Goal: Information Seeking & Learning: Understand process/instructions

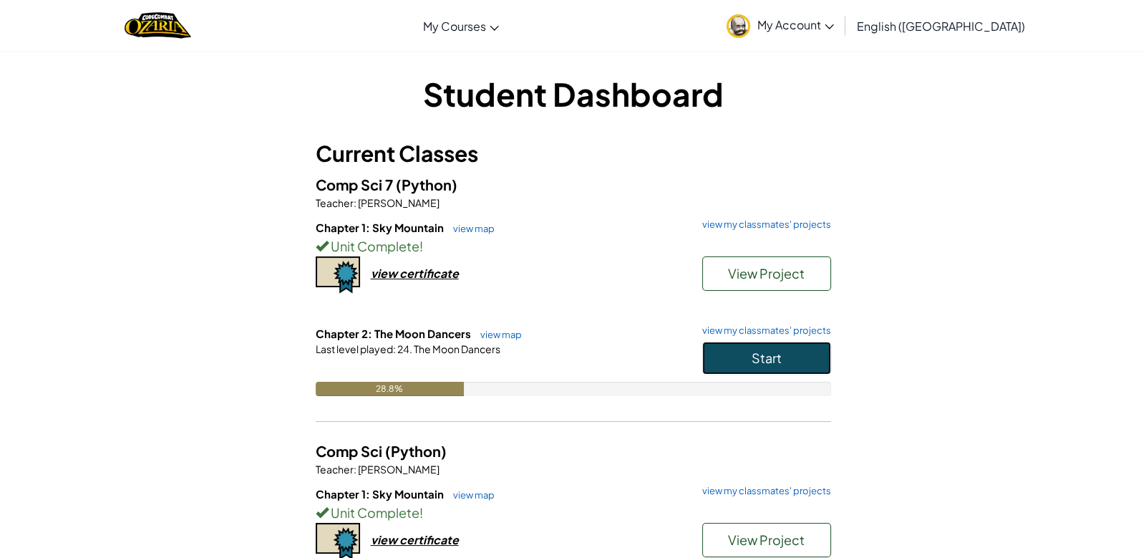
drag, startPoint x: 717, startPoint y: 341, endPoint x: 707, endPoint y: 344, distance: 10.4
click at [707, 344] on button "Start" at bounding box center [766, 357] width 129 height 33
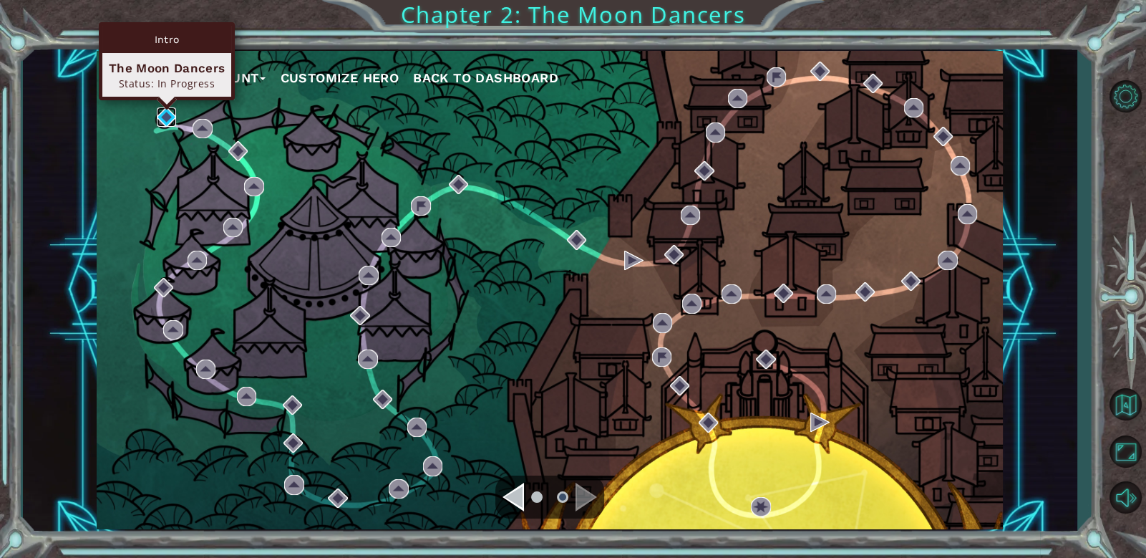
click at [159, 122] on img at bounding box center [166, 116] width 19 height 19
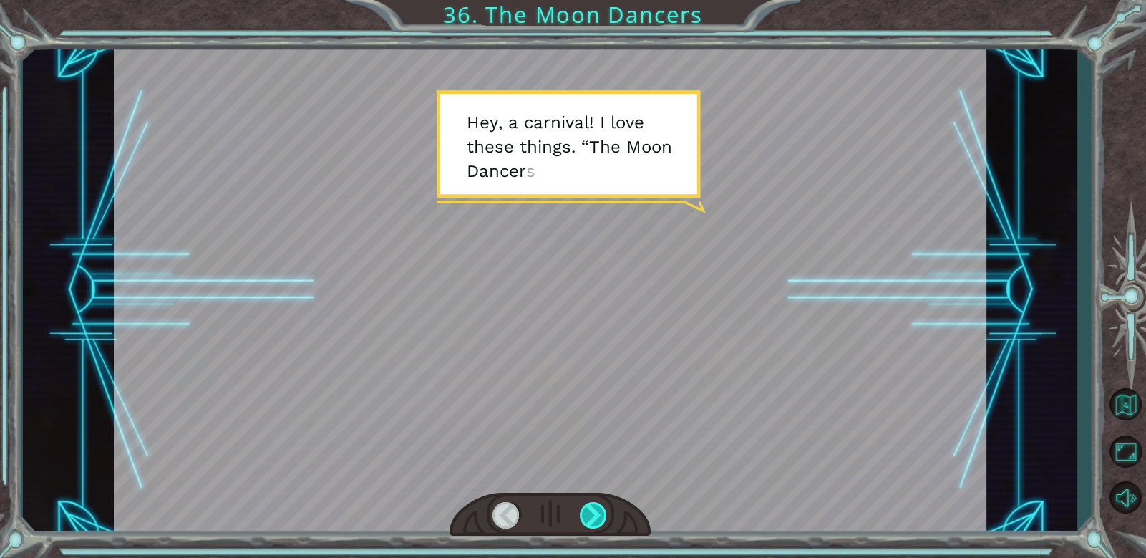
click at [594, 518] on div at bounding box center [594, 515] width 28 height 26
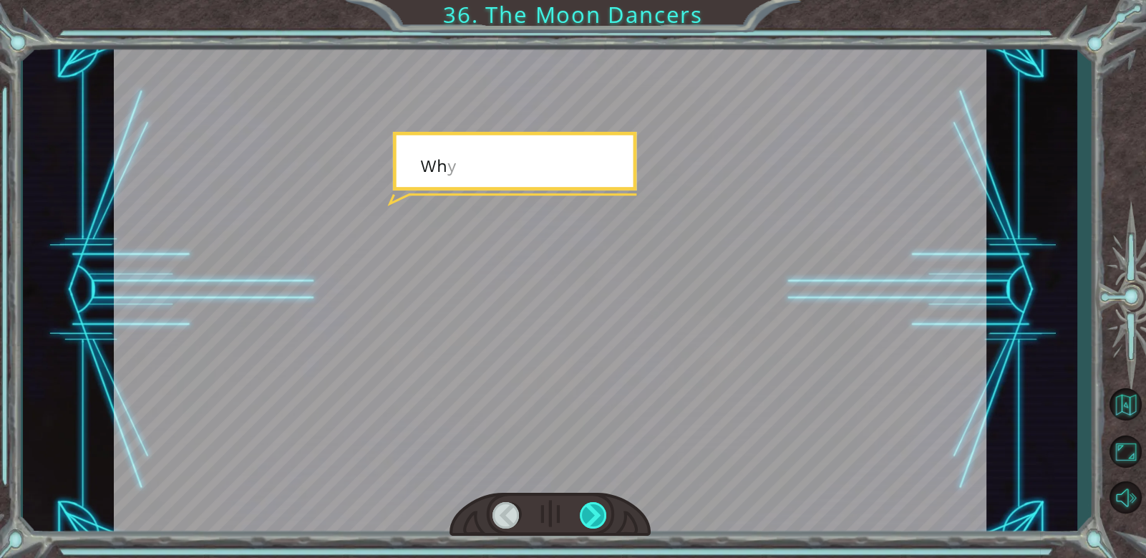
click at [594, 515] on div at bounding box center [594, 515] width 28 height 26
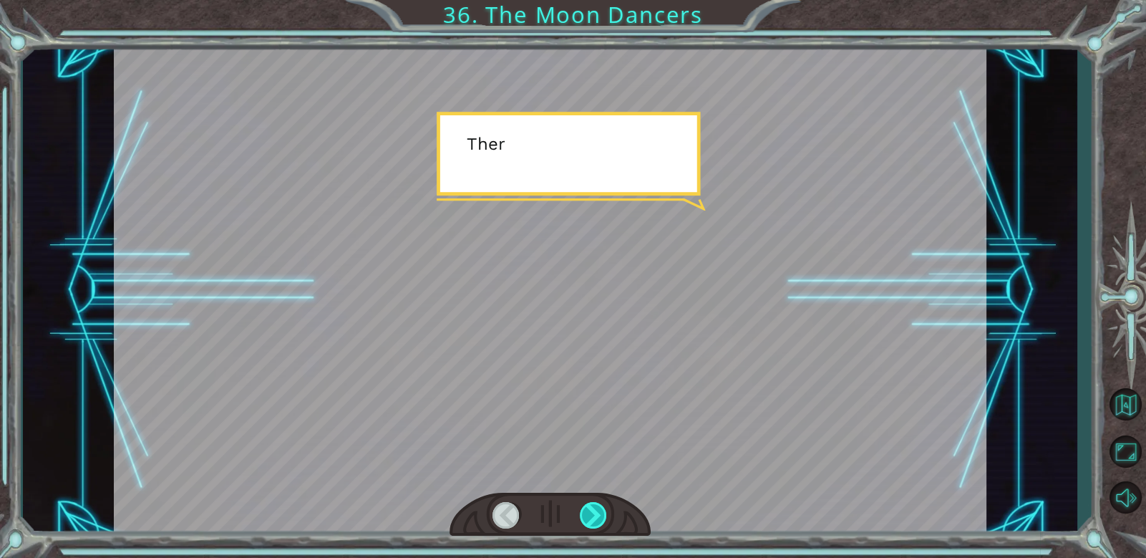
click at [594, 515] on div at bounding box center [594, 515] width 28 height 26
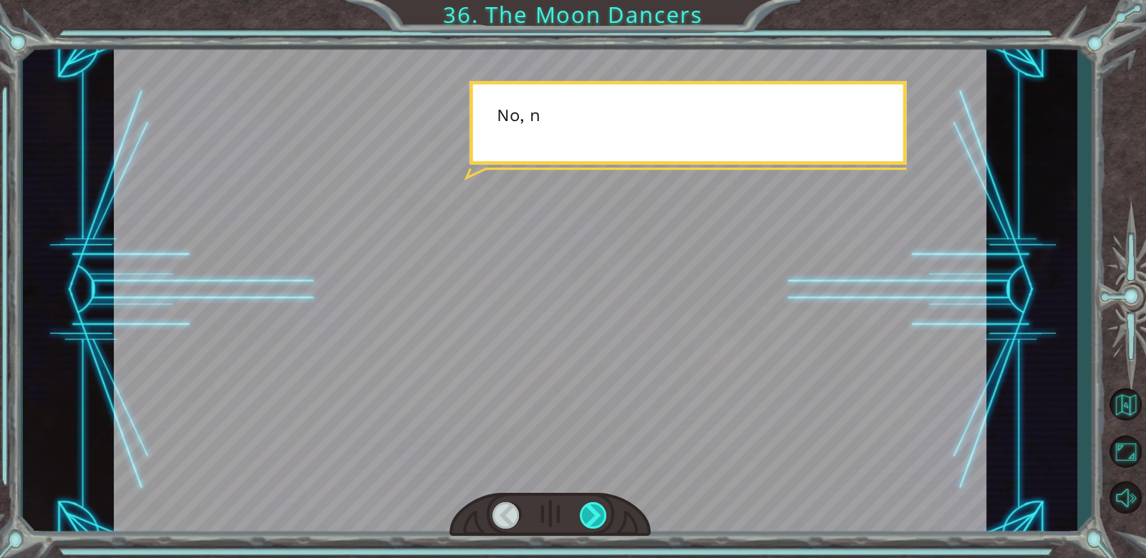
click at [594, 515] on div at bounding box center [594, 515] width 28 height 26
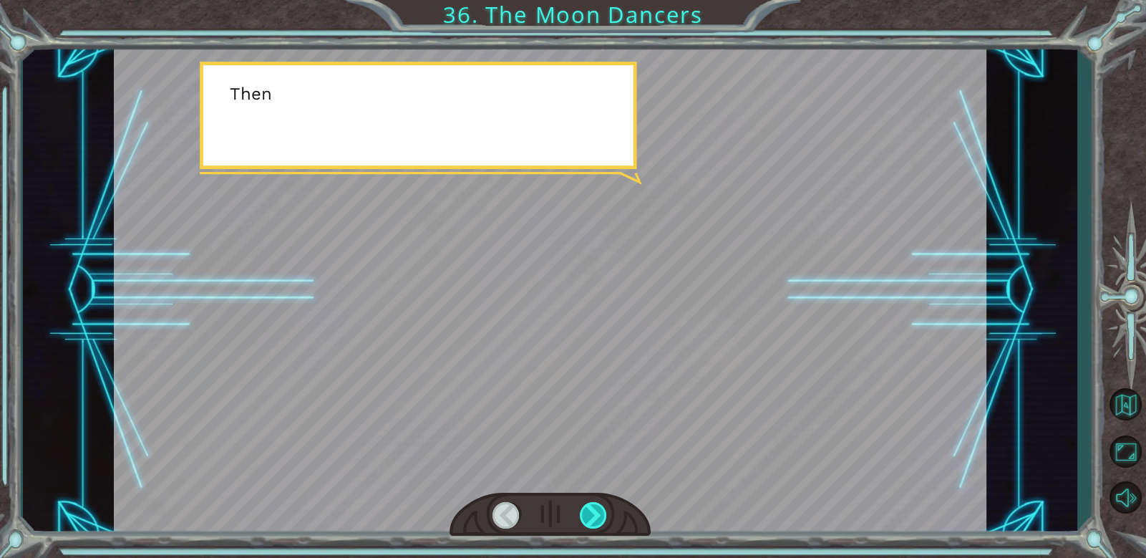
drag, startPoint x: 594, startPoint y: 515, endPoint x: 587, endPoint y: 516, distance: 7.2
click at [588, 516] on div at bounding box center [594, 515] width 28 height 26
click at [587, 516] on div at bounding box center [594, 515] width 28 height 26
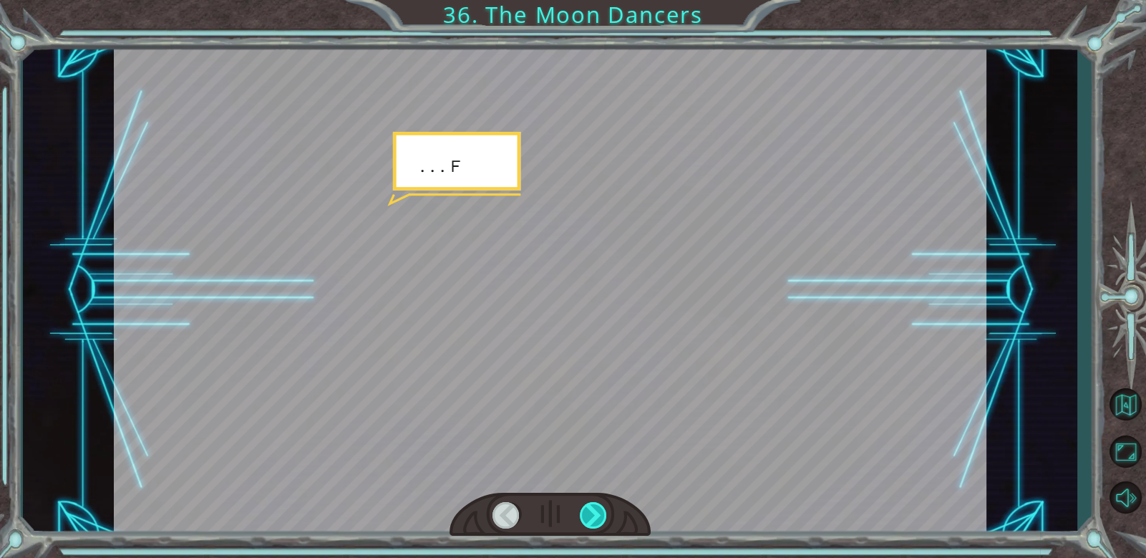
click at [587, 516] on div at bounding box center [594, 515] width 28 height 26
click at [586, 516] on div at bounding box center [594, 515] width 28 height 26
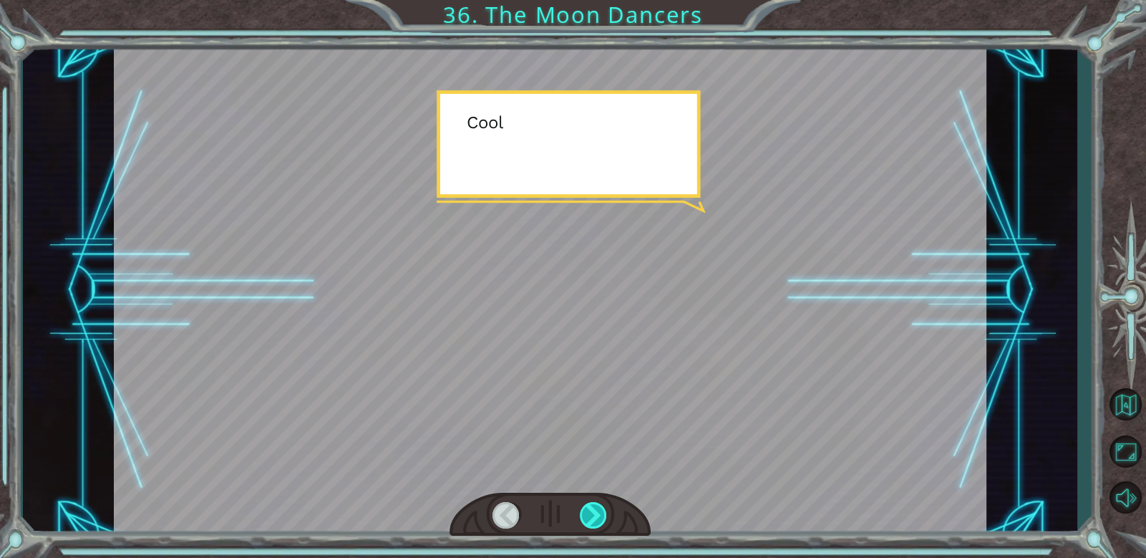
click at [586, 516] on div at bounding box center [594, 515] width 28 height 26
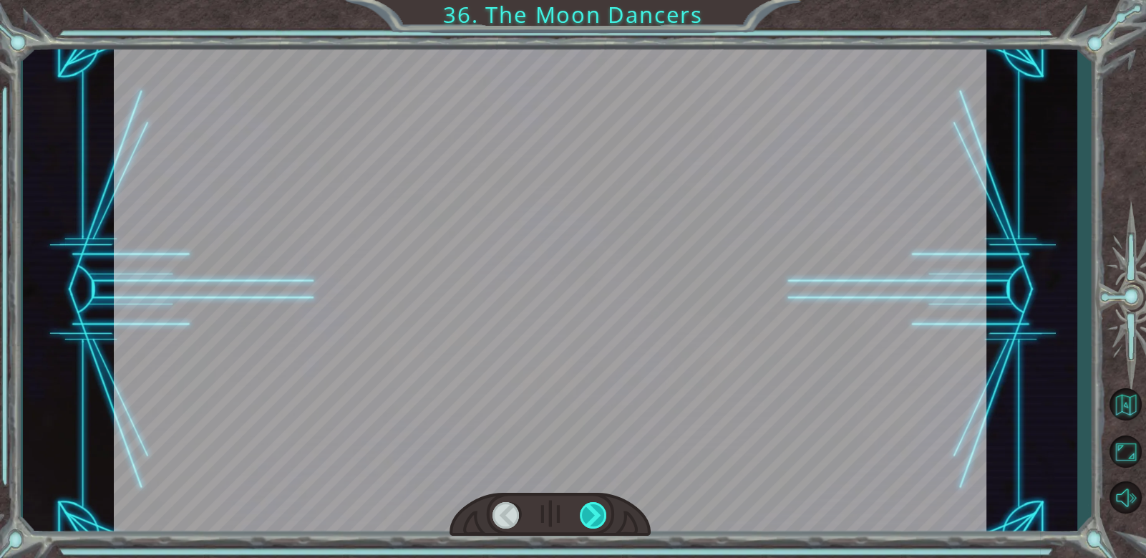
click at [586, 516] on div at bounding box center [594, 515] width 28 height 26
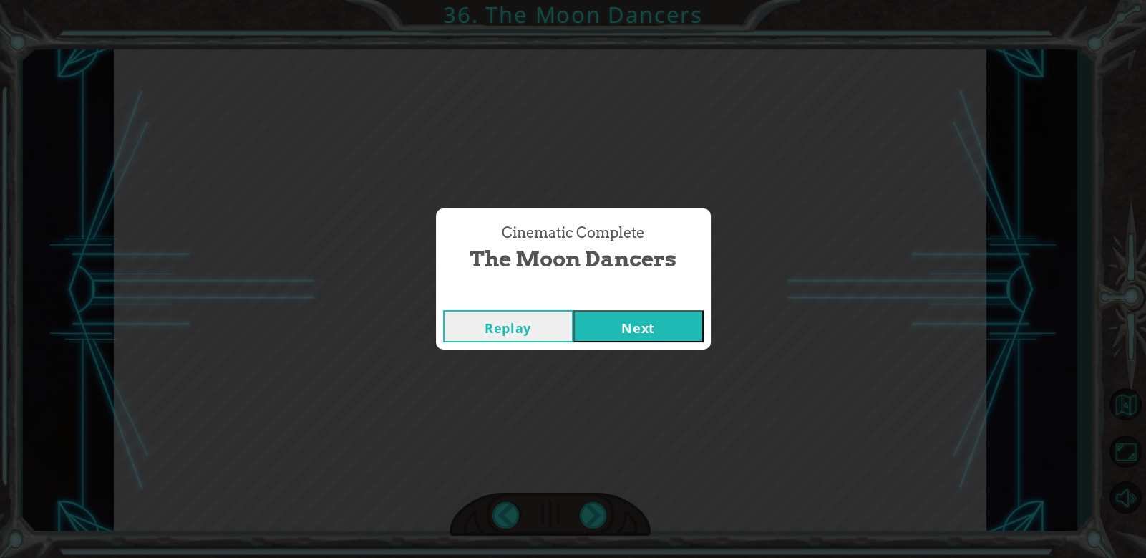
click at [659, 338] on button "Next" at bounding box center [638, 326] width 130 height 32
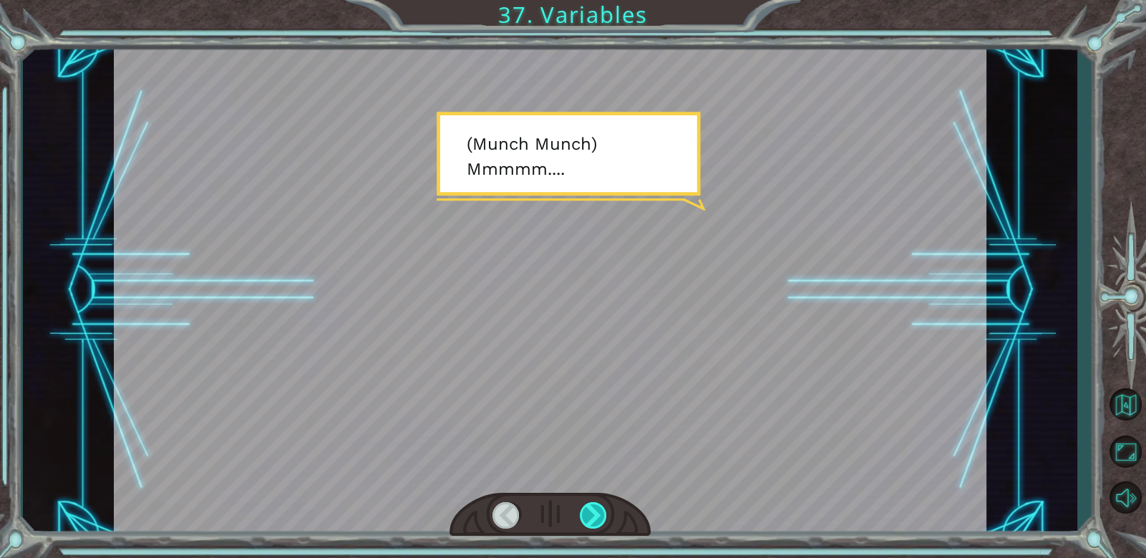
click at [582, 513] on div at bounding box center [594, 515] width 28 height 26
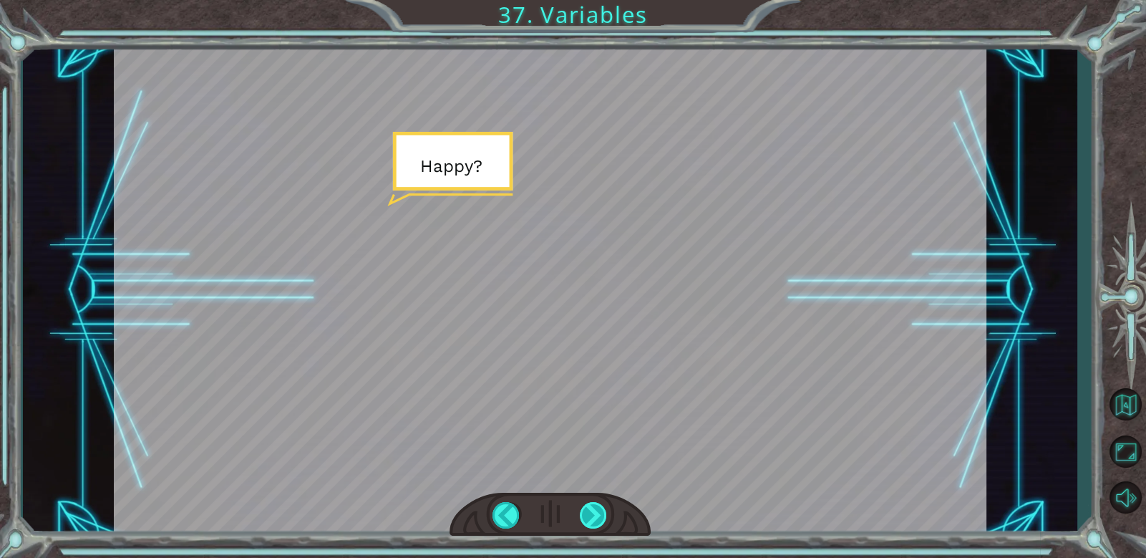
click at [582, 513] on div at bounding box center [594, 515] width 28 height 26
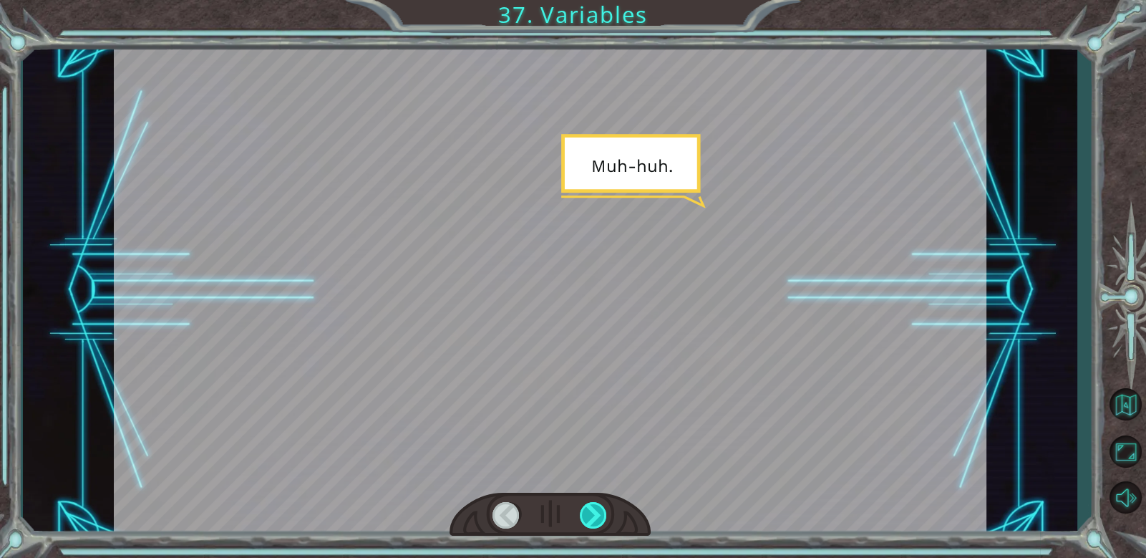
click at [582, 513] on div at bounding box center [594, 515] width 28 height 26
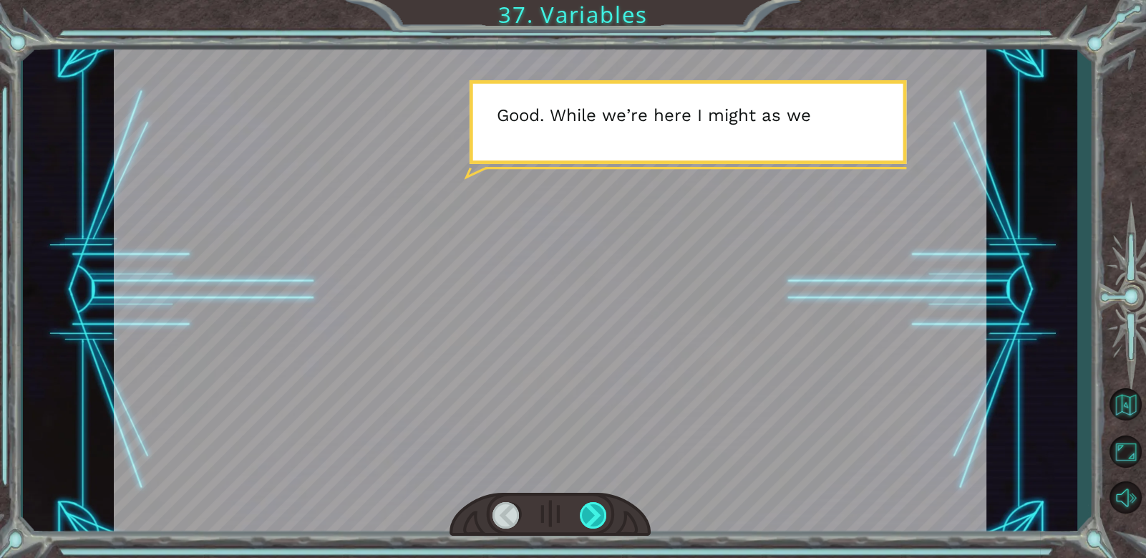
click at [582, 513] on div at bounding box center [594, 515] width 28 height 26
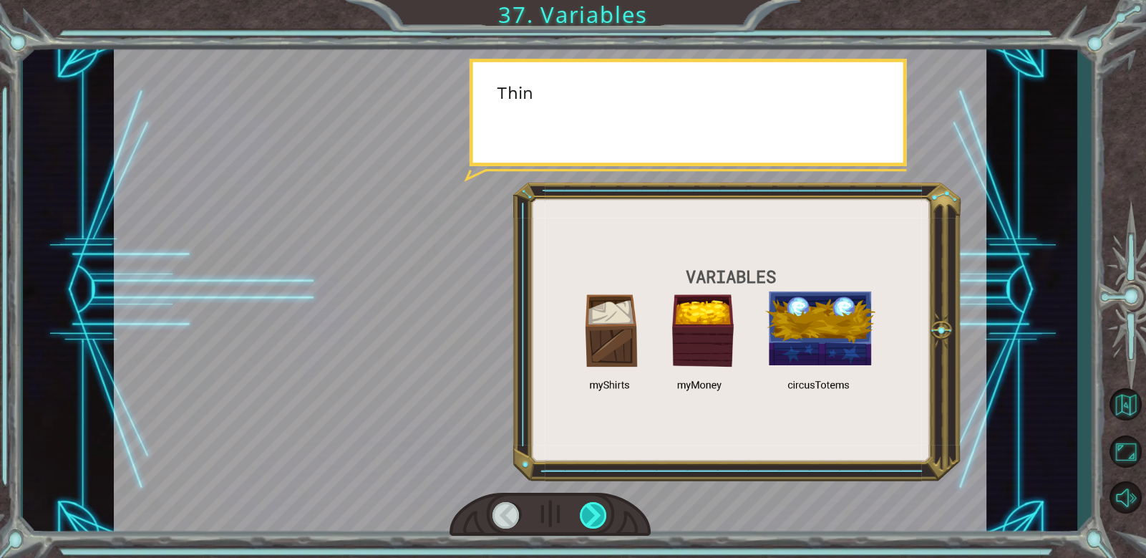
click at [582, 513] on div at bounding box center [594, 515] width 28 height 26
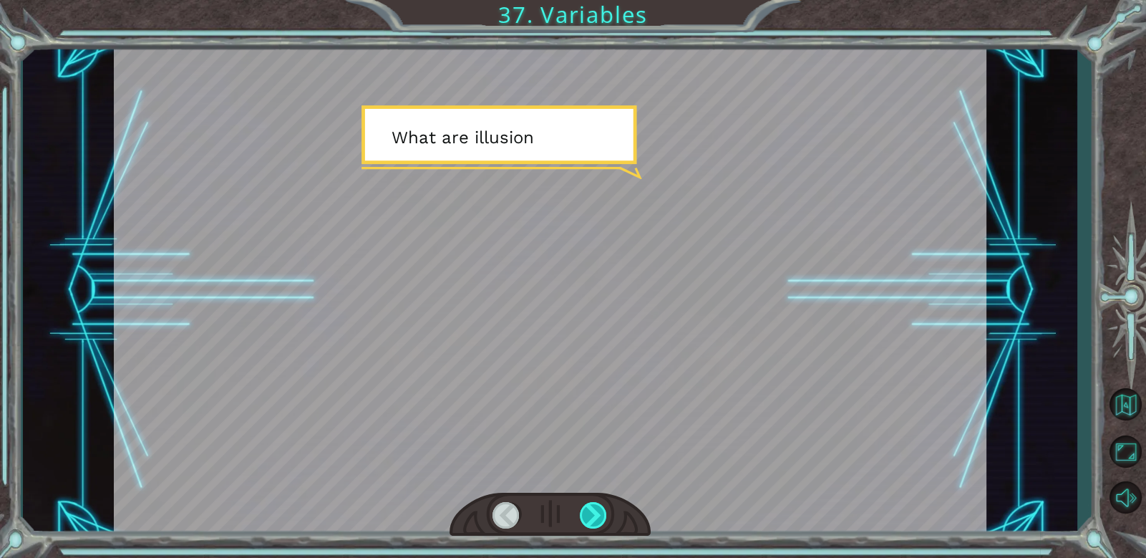
click at [582, 513] on div at bounding box center [594, 515] width 28 height 26
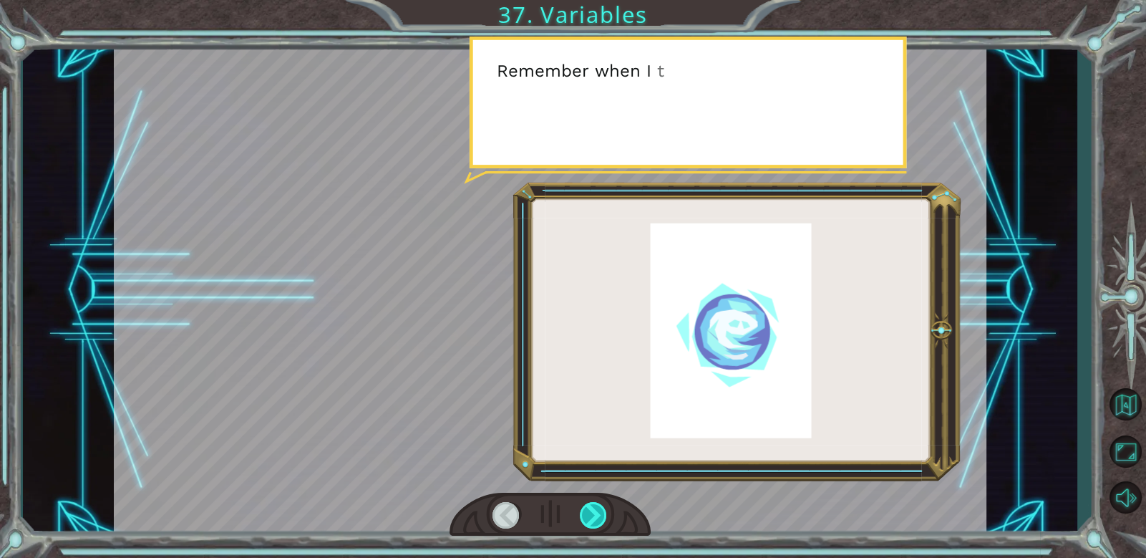
click at [582, 513] on div at bounding box center [594, 515] width 28 height 26
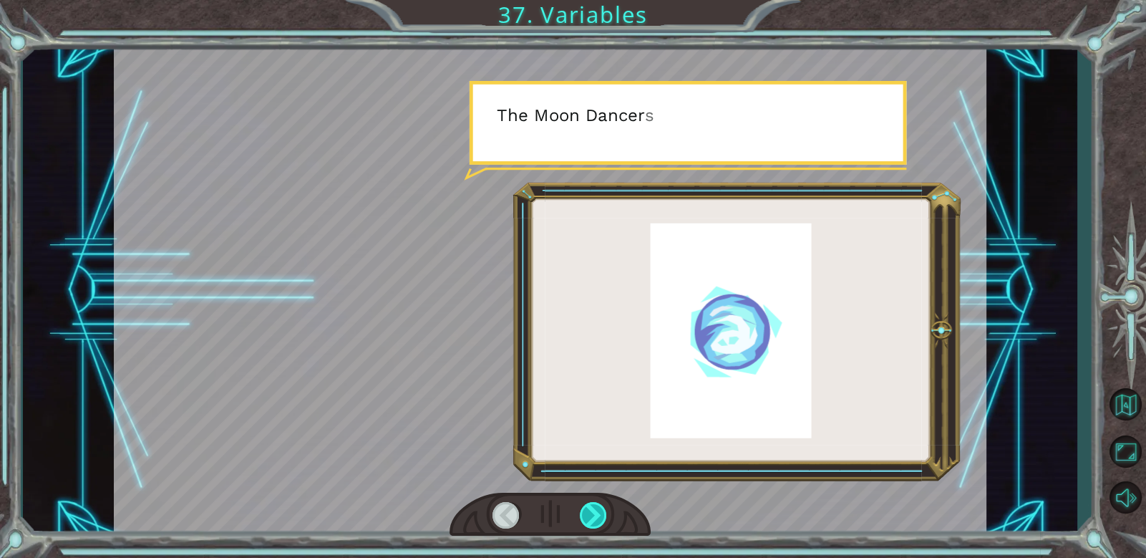
click at [582, 513] on div at bounding box center [594, 515] width 28 height 26
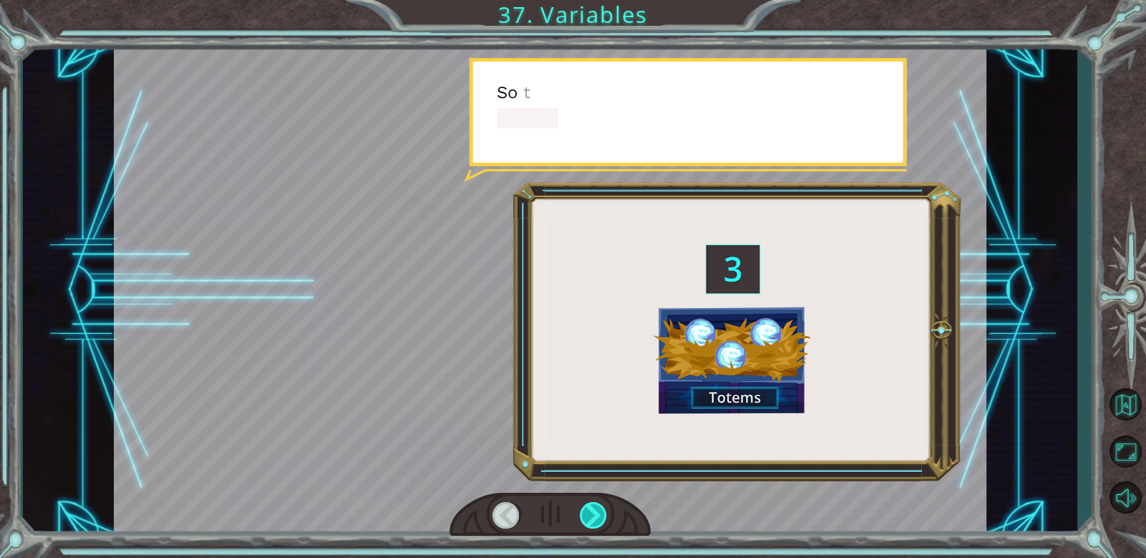
click at [582, 513] on div at bounding box center [594, 515] width 28 height 26
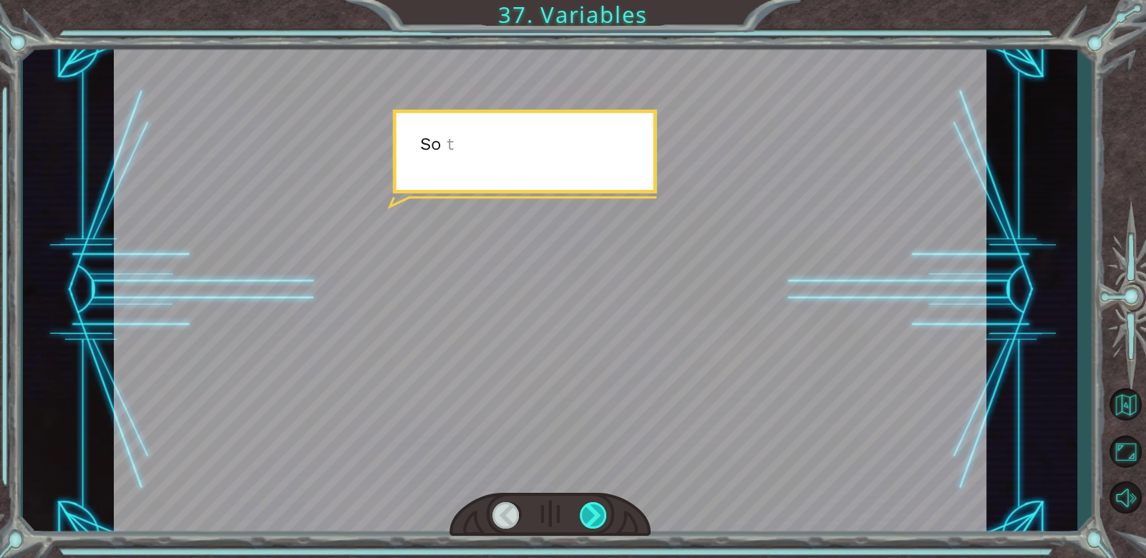
click at [582, 513] on div at bounding box center [594, 515] width 28 height 26
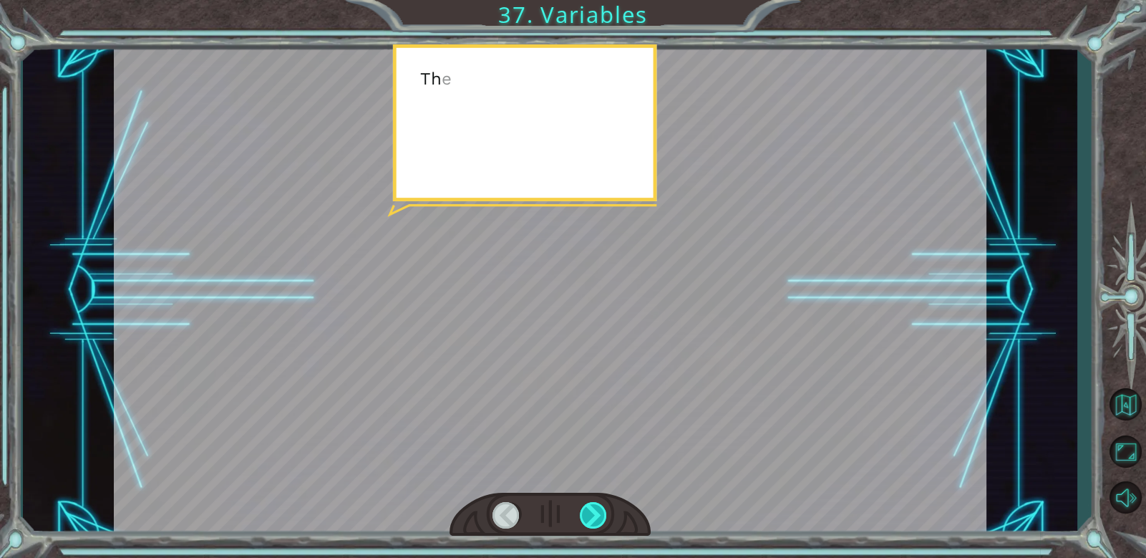
click at [582, 513] on div at bounding box center [594, 515] width 28 height 26
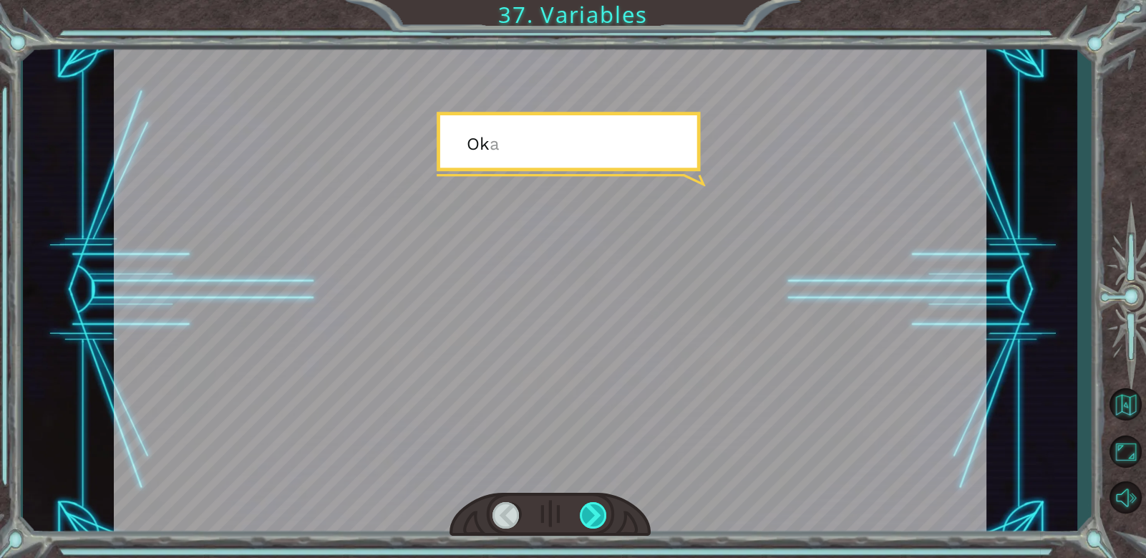
click at [582, 513] on div at bounding box center [594, 515] width 28 height 26
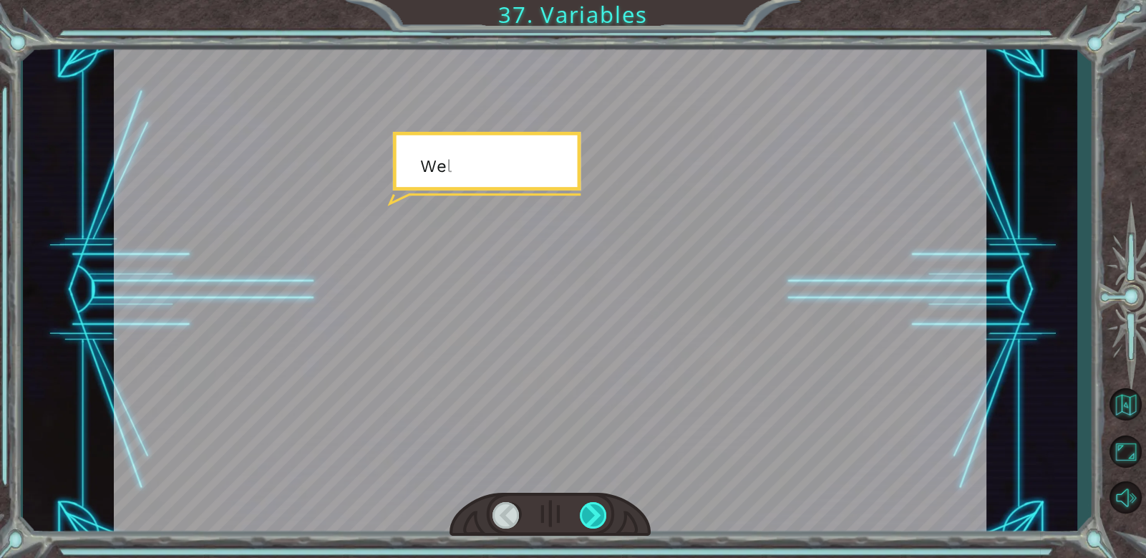
click at [582, 513] on div at bounding box center [594, 515] width 28 height 26
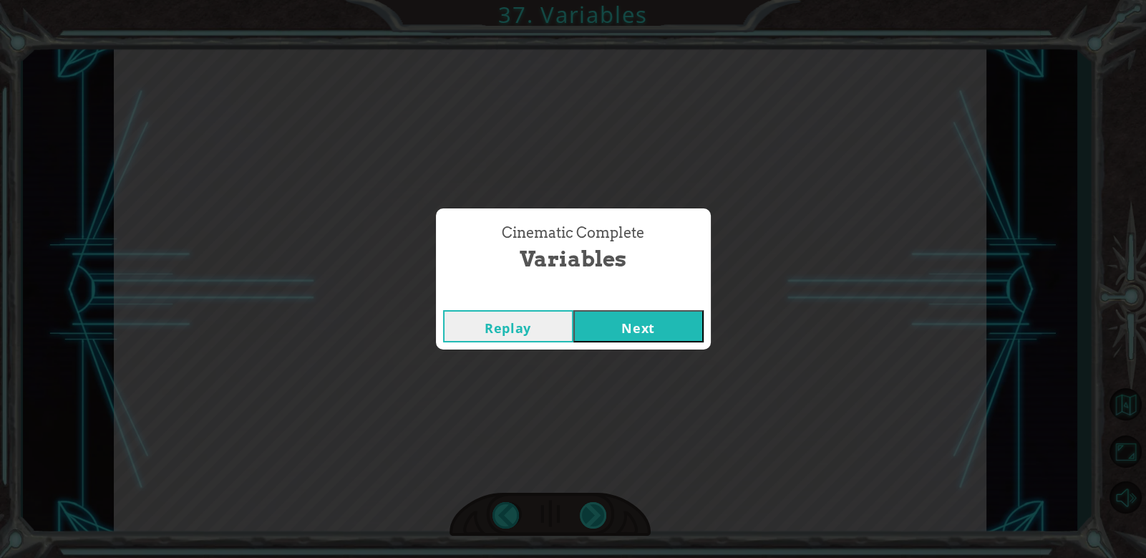
click at [582, 0] on div "( M u n c h M u n c h ) M m m m m . . . . H a p p y ? M u h - h u h . G o o d .…" at bounding box center [573, 0] width 1146 height 0
click at [695, 346] on div "Replay Next" at bounding box center [573, 326] width 275 height 47
drag, startPoint x: 695, startPoint y: 346, endPoint x: 689, endPoint y: 311, distance: 34.8
click at [692, 336] on div "Replay Next" at bounding box center [573, 326] width 275 height 47
click at [689, 311] on button "Next" at bounding box center [638, 326] width 130 height 32
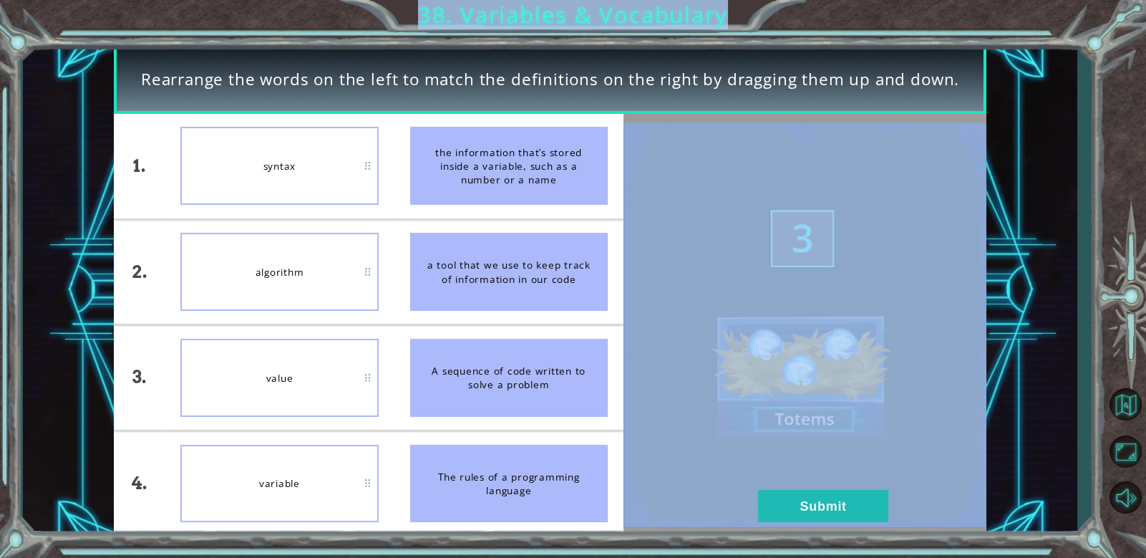
drag, startPoint x: 1100, startPoint y: 450, endPoint x: 1092, endPoint y: 482, distance: 32.7
click at [1092, 482] on div "Rearrange the words on the left to match the definitions on the right by draggi…" at bounding box center [573, 279] width 1146 height 558
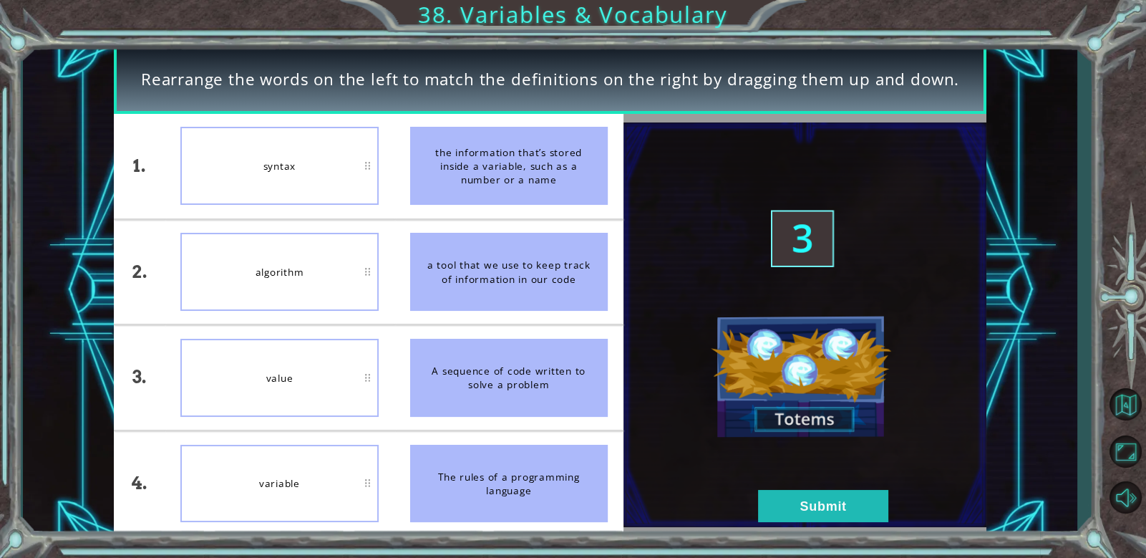
click at [830, 528] on div at bounding box center [805, 325] width 363 height 422
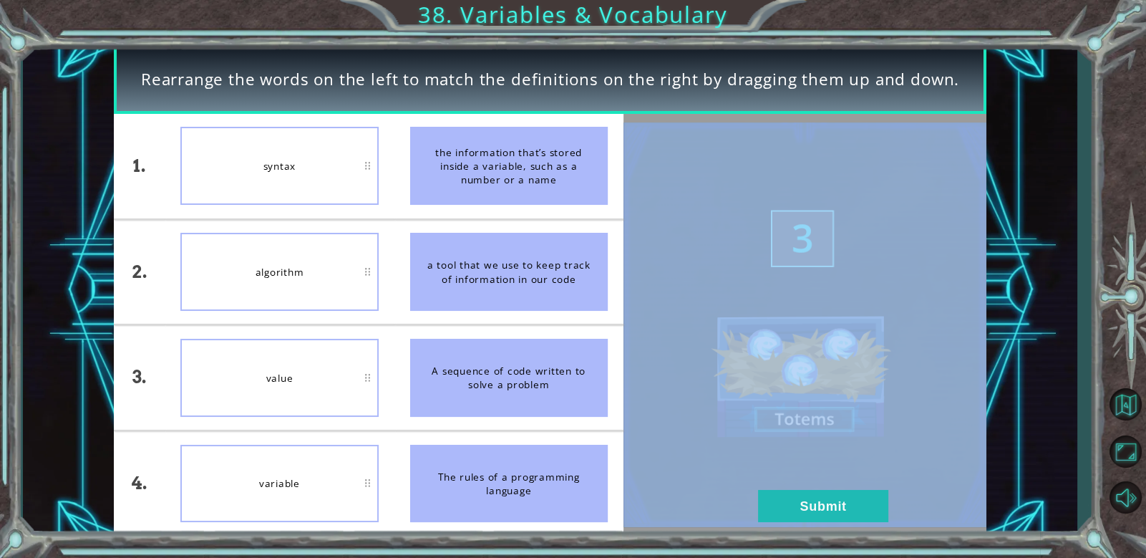
click at [830, 528] on div at bounding box center [805, 325] width 363 height 422
click at [825, 526] on div at bounding box center [805, 325] width 363 height 422
click at [837, 485] on img at bounding box center [805, 324] width 363 height 405
click at [838, 489] on img at bounding box center [805, 324] width 363 height 405
click at [839, 507] on button "Submit" at bounding box center [823, 506] width 130 height 32
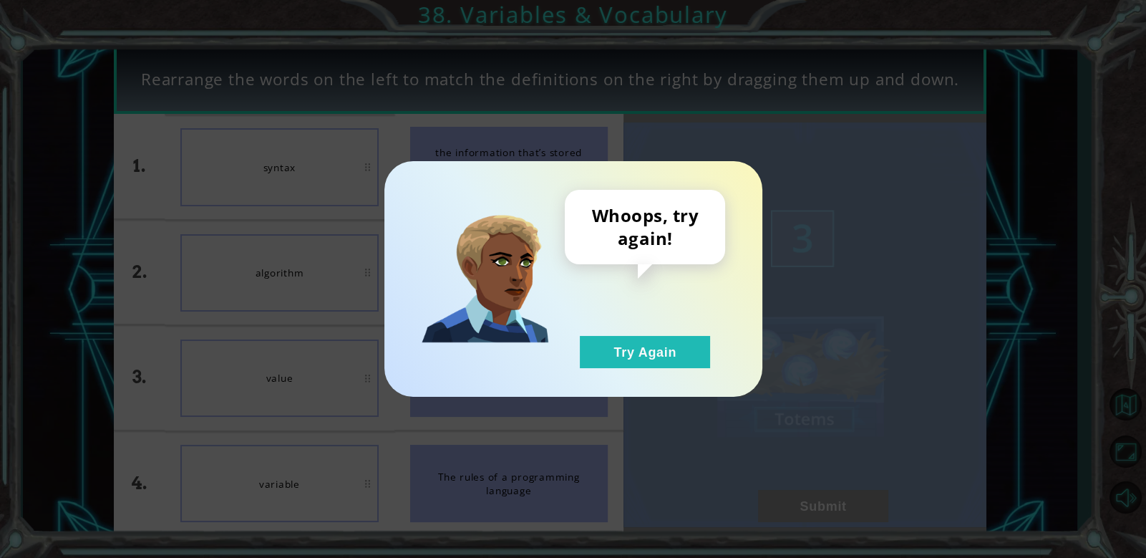
click at [839, 507] on div "Whoops, try again! Try Again" at bounding box center [573, 279] width 1146 height 558
click at [704, 374] on div "Whoops, try again! Try Again" at bounding box center [573, 279] width 378 height 236
click at [685, 354] on button "Try Again" at bounding box center [645, 352] width 130 height 32
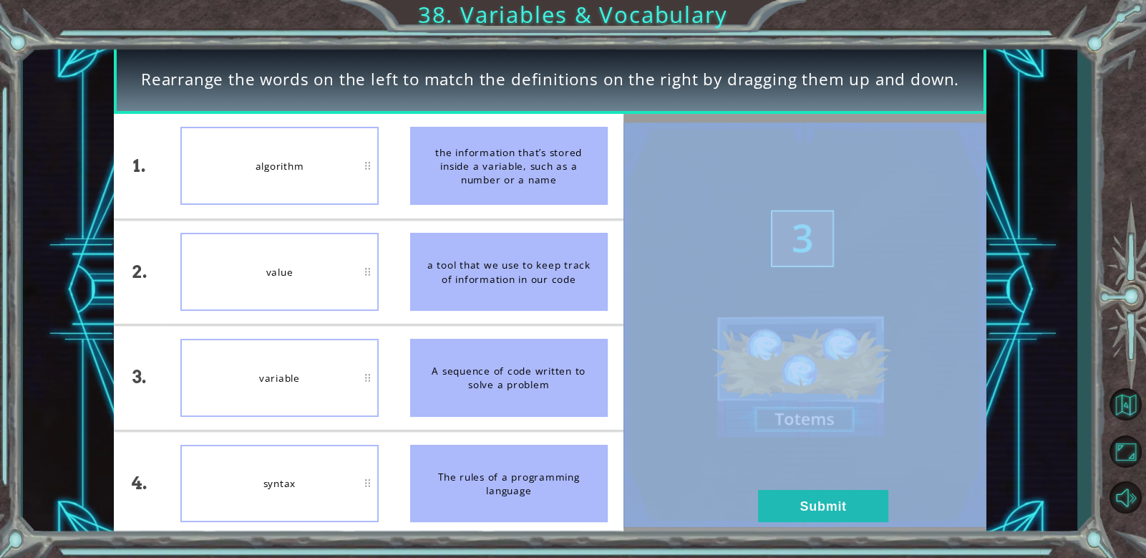
drag, startPoint x: 118, startPoint y: 397, endPoint x: 208, endPoint y: 381, distance: 91.7
click at [127, 396] on div "3." at bounding box center [139, 377] width 51 height 105
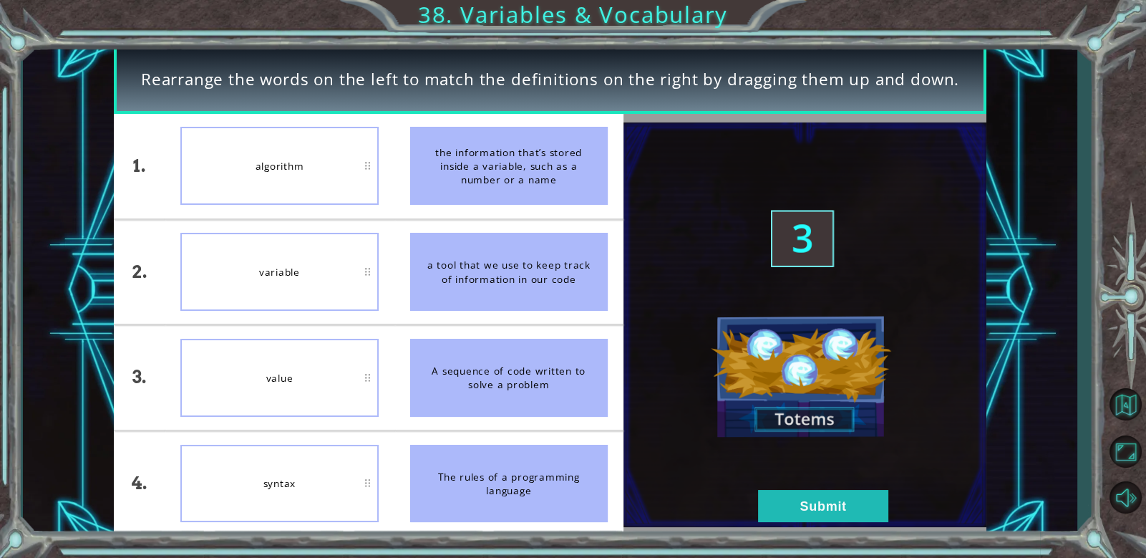
click at [246, 343] on div "value" at bounding box center [279, 378] width 198 height 78
click at [277, 508] on div "variable" at bounding box center [279, 484] width 198 height 78
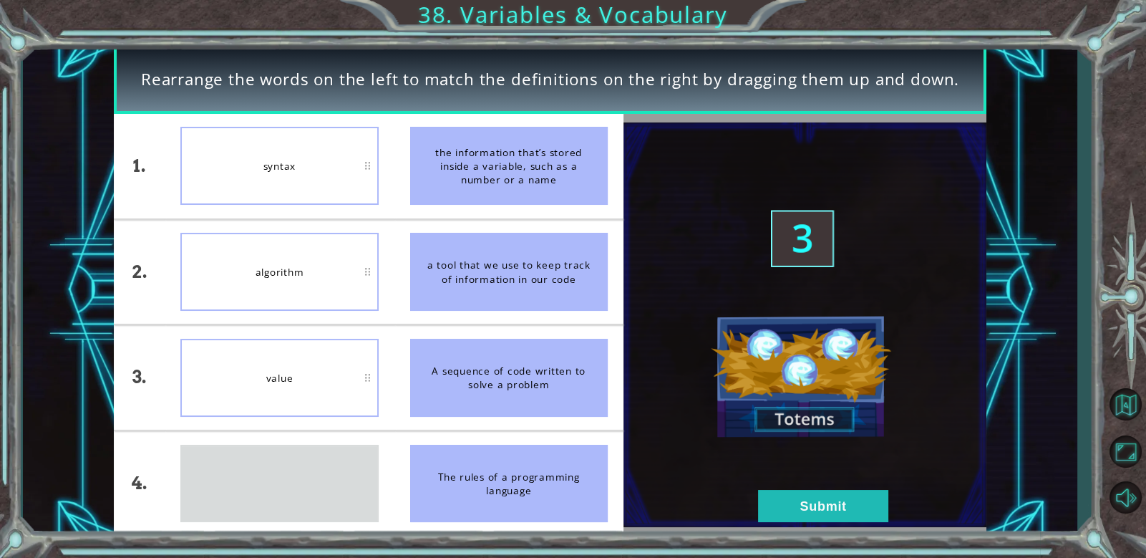
drag, startPoint x: 261, startPoint y: 497, endPoint x: 245, endPoint y: 494, distance: 16.7
click at [245, 494] on div "variable" at bounding box center [279, 484] width 198 height 78
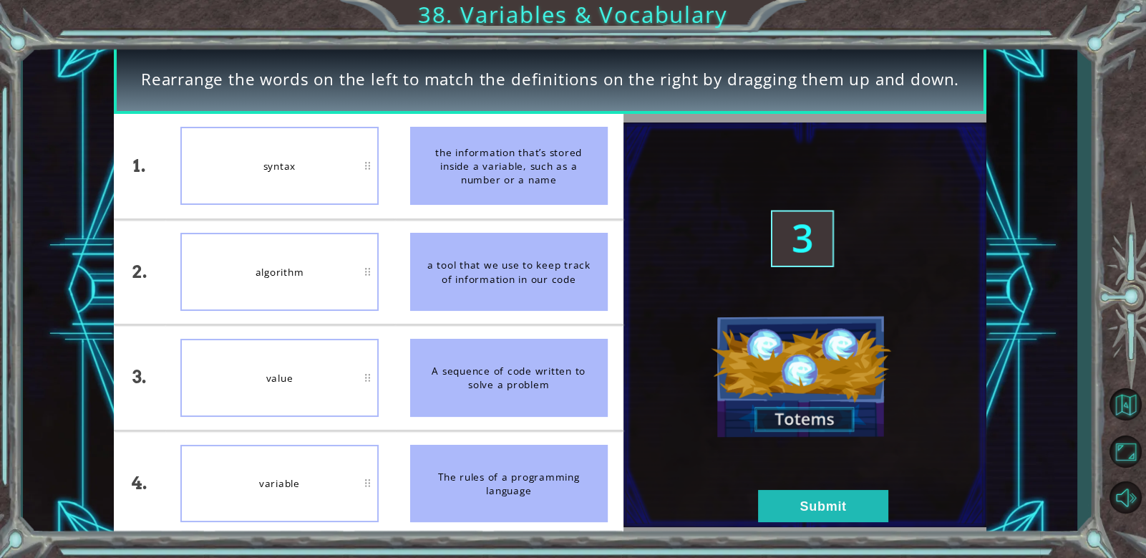
click at [245, 494] on div "variable" at bounding box center [279, 484] width 198 height 78
click at [224, 493] on div "variable" at bounding box center [279, 484] width 198 height 78
drag, startPoint x: 522, startPoint y: 265, endPoint x: 534, endPoint y: 280, distance: 19.3
click at [531, 277] on div "a tool that we use to keep track of information in our code" at bounding box center [509, 272] width 198 height 78
click at [538, 289] on div "a tool that we use to keep track of information in our code" at bounding box center [509, 272] width 198 height 78
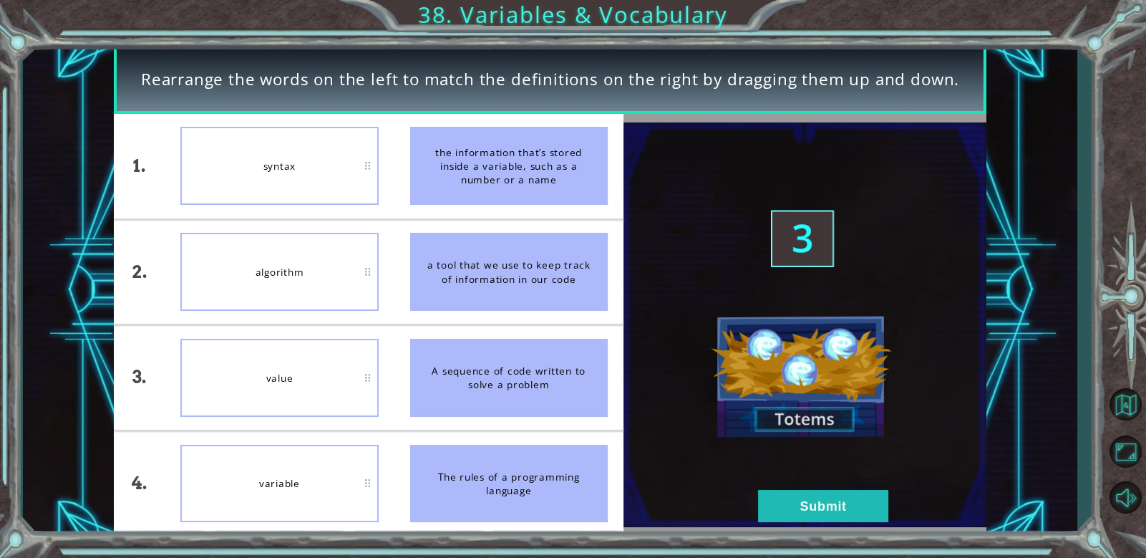
click at [696, 306] on img at bounding box center [805, 324] width 363 height 405
click at [612, 228] on li "a tool that we use to keep track of information in our code" at bounding box center [508, 272] width 229 height 105
click at [876, 513] on button "Submit" at bounding box center [823, 506] width 130 height 32
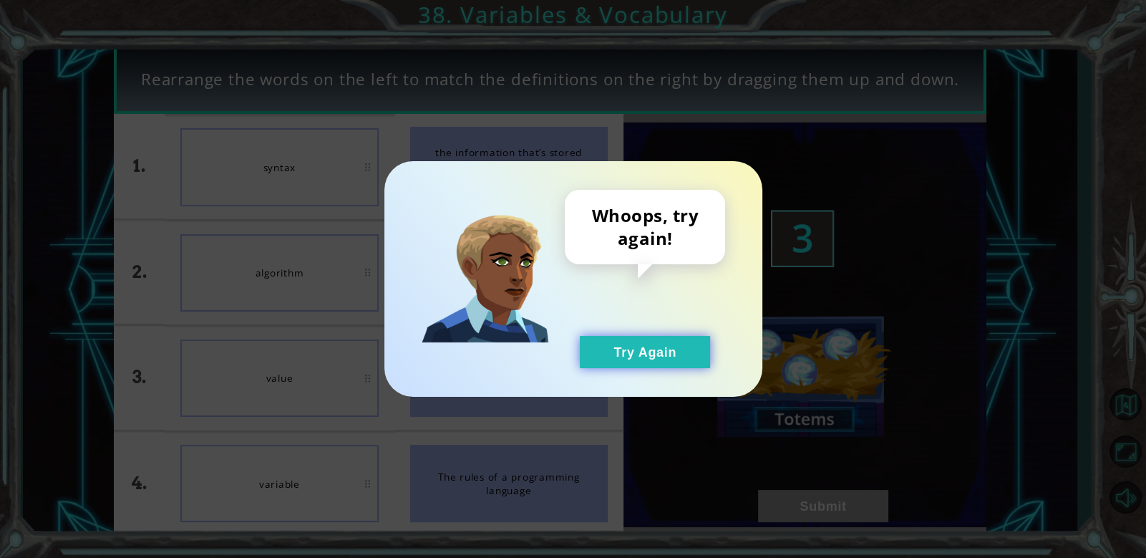
click at [629, 349] on button "Try Again" at bounding box center [645, 352] width 130 height 32
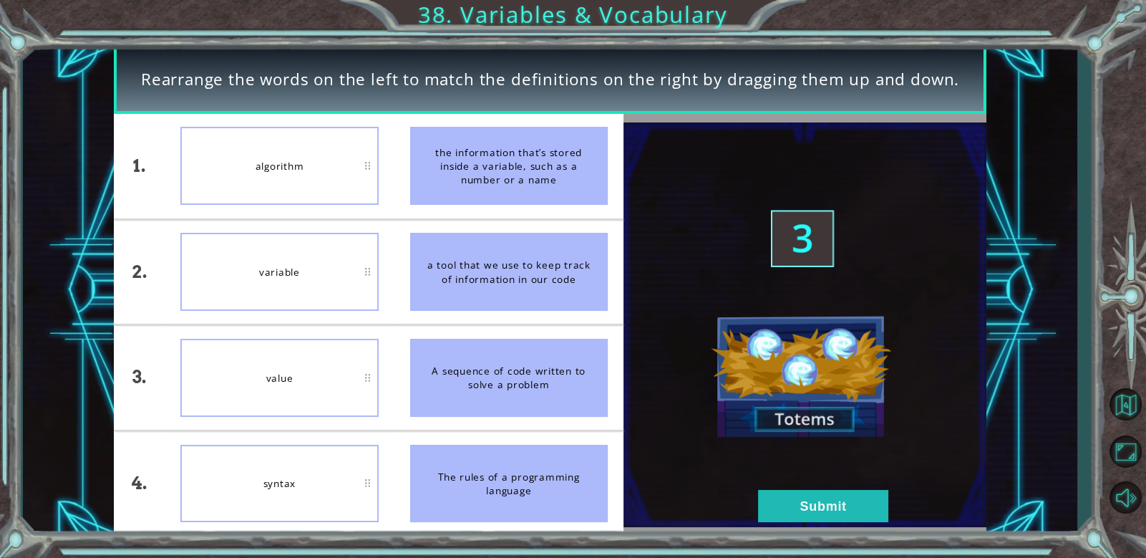
click at [1145, 552] on div "Rearrange the words on the left to match the definitions on the right by draggi…" at bounding box center [573, 279] width 1146 height 558
